Goal: Find specific page/section: Find specific page/section

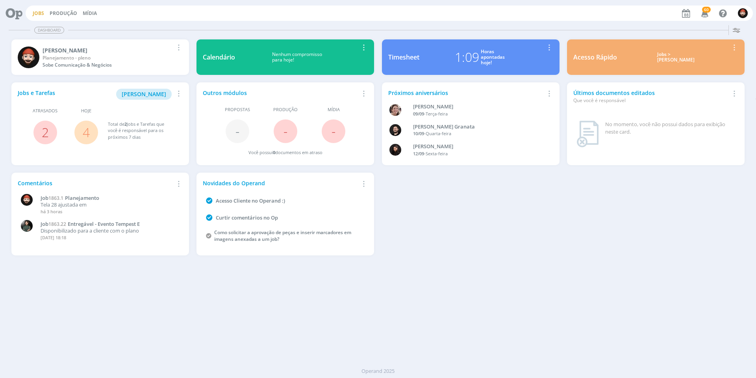
click at [33, 11] on link "Jobs" at bounding box center [38, 13] width 11 height 7
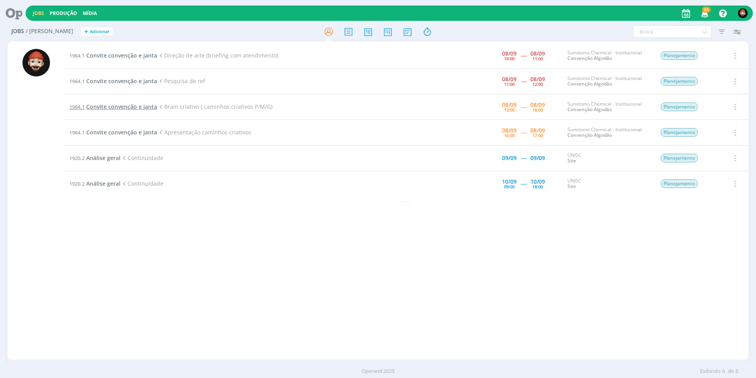
click at [116, 106] on span "Convite convenção e janta" at bounding box center [121, 106] width 71 height 7
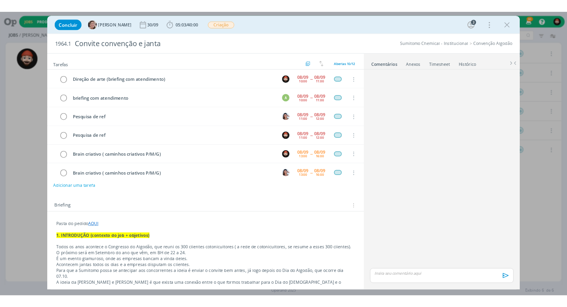
scroll to position [74, 0]
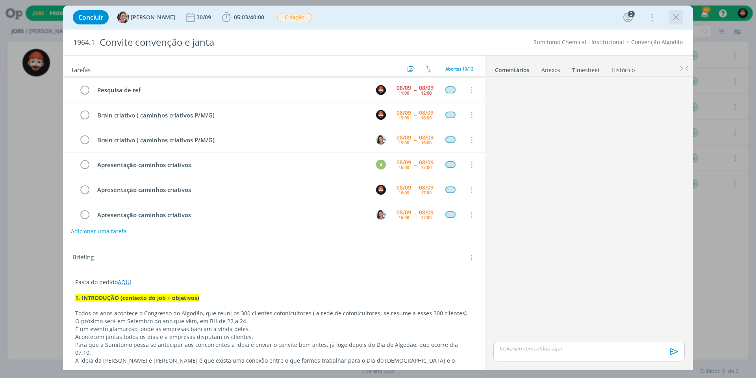
click at [682, 16] on div "dialog" at bounding box center [676, 17] width 14 height 14
click at [675, 20] on icon "dialog" at bounding box center [677, 17] width 12 height 12
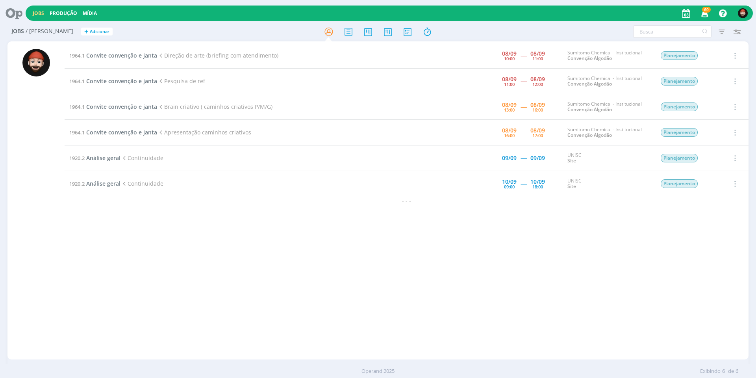
click at [409, 230] on div "1964.1 Convite convenção e janta Direção de arte (briefing com atendimento) [DA…" at bounding box center [407, 200] width 684 height 315
